Goal: Information Seeking & Learning: Check status

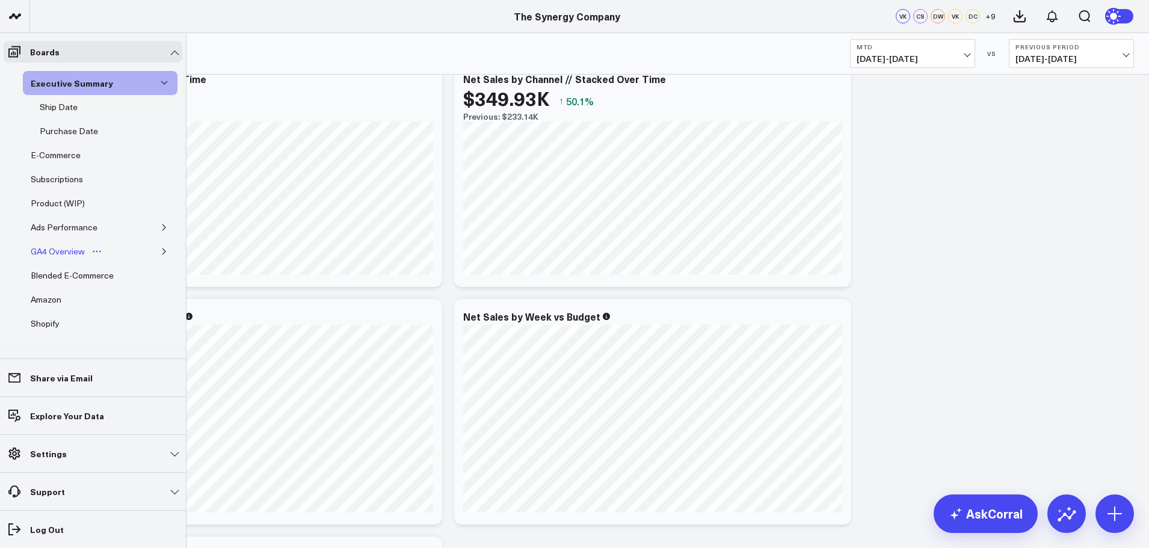
click at [70, 250] on div "GA4 Overview" at bounding box center [58, 251] width 60 height 14
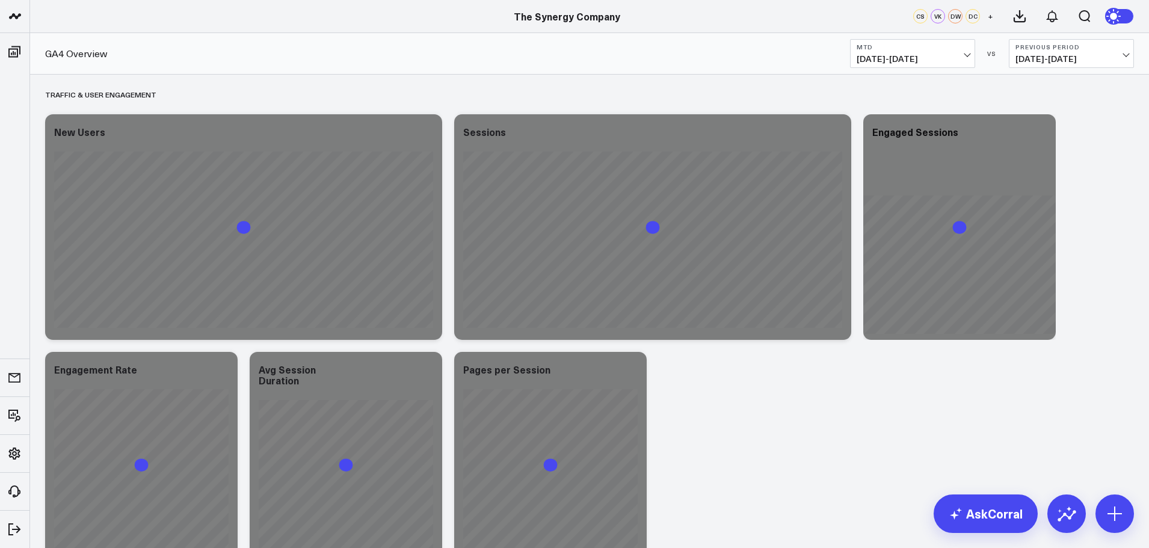
click at [965, 60] on span "[DATE] - [DATE]" at bounding box center [912, 59] width 112 height 10
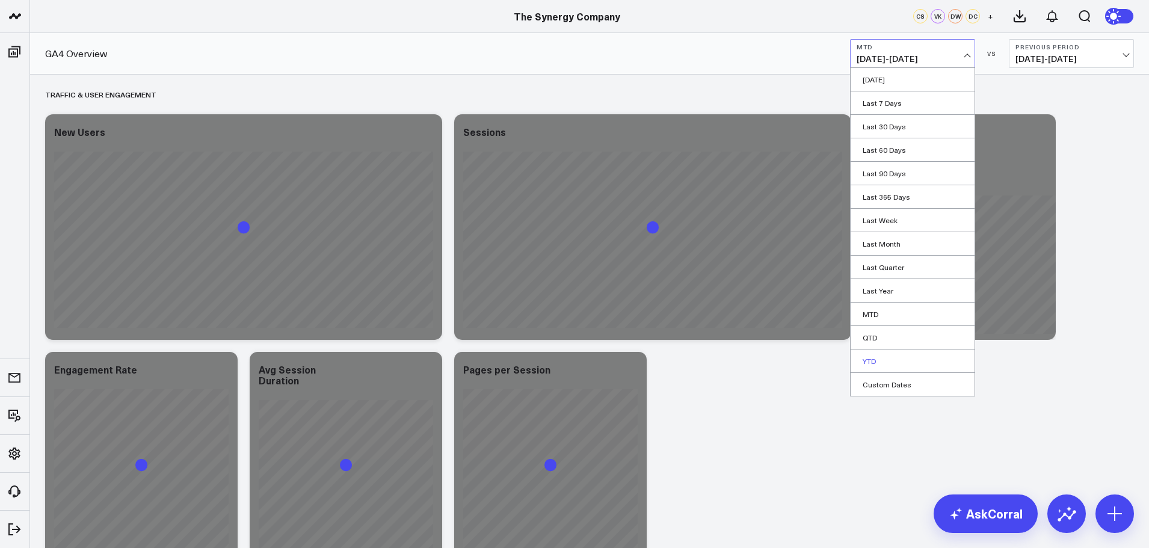
click at [870, 361] on link "YTD" at bounding box center [912, 360] width 124 height 23
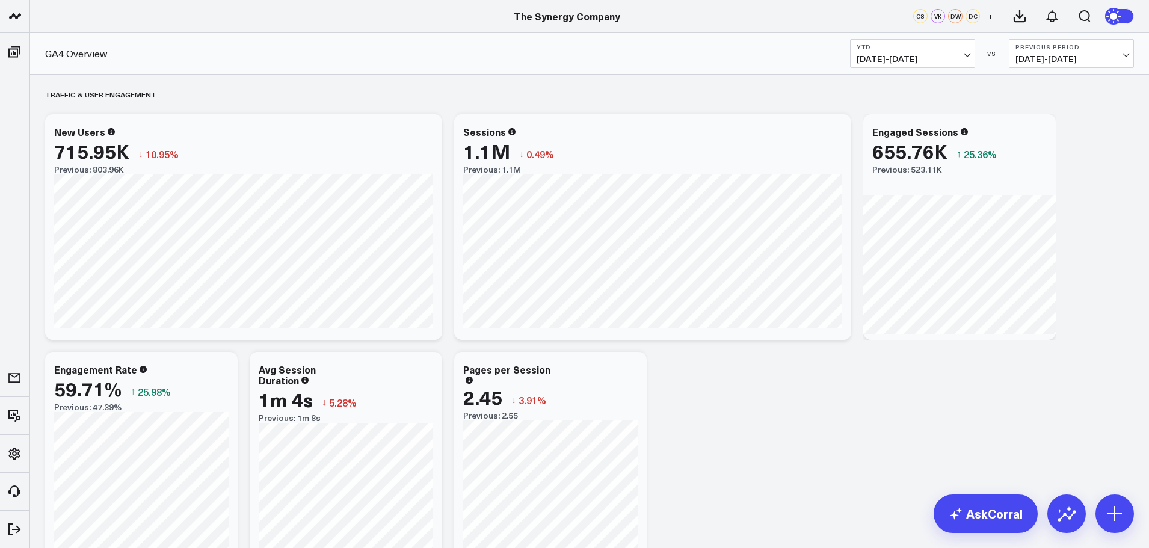
click at [1093, 54] on span "[DATE] - [DATE]" at bounding box center [1071, 59] width 112 height 10
click at [1027, 128] on link "YoY" at bounding box center [1071, 126] width 124 height 23
click at [953, 55] on span "[DATE] - [DATE]" at bounding box center [912, 59] width 112 height 10
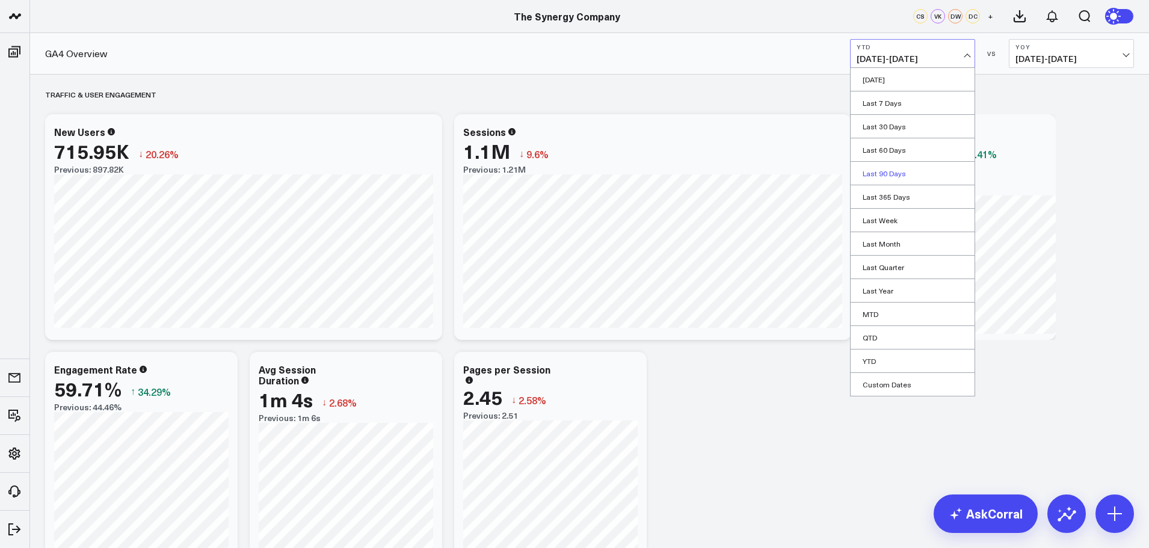
click at [882, 168] on link "Last 90 Days" at bounding box center [912, 173] width 124 height 23
